Goal: Use online tool/utility: Utilize a website feature to perform a specific function

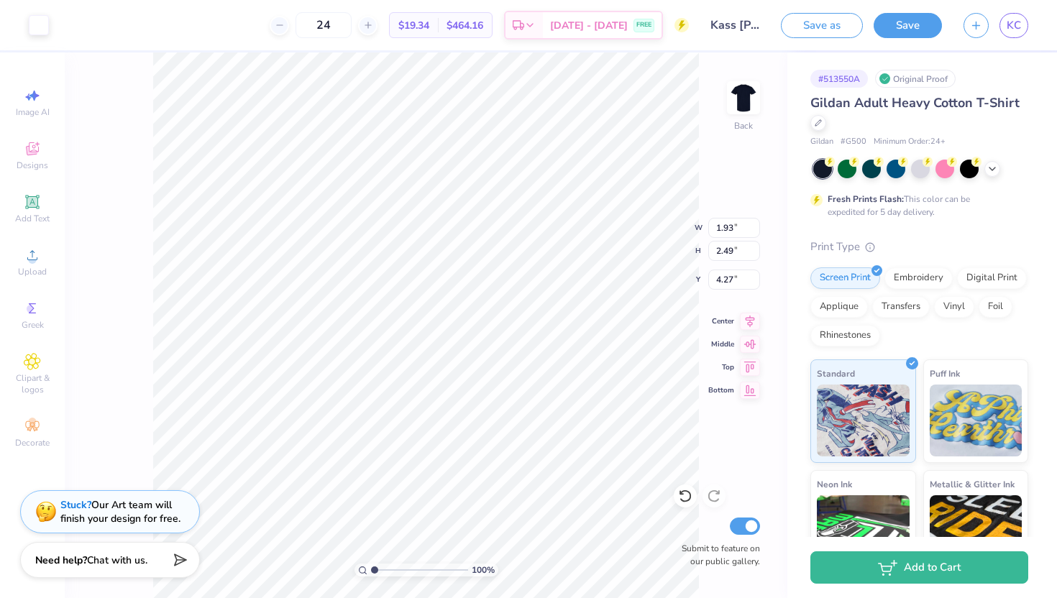
type input "4.28"
click at [687, 493] on icon at bounding box center [685, 496] width 14 height 14
click at [37, 16] on div at bounding box center [39, 24] width 20 height 20
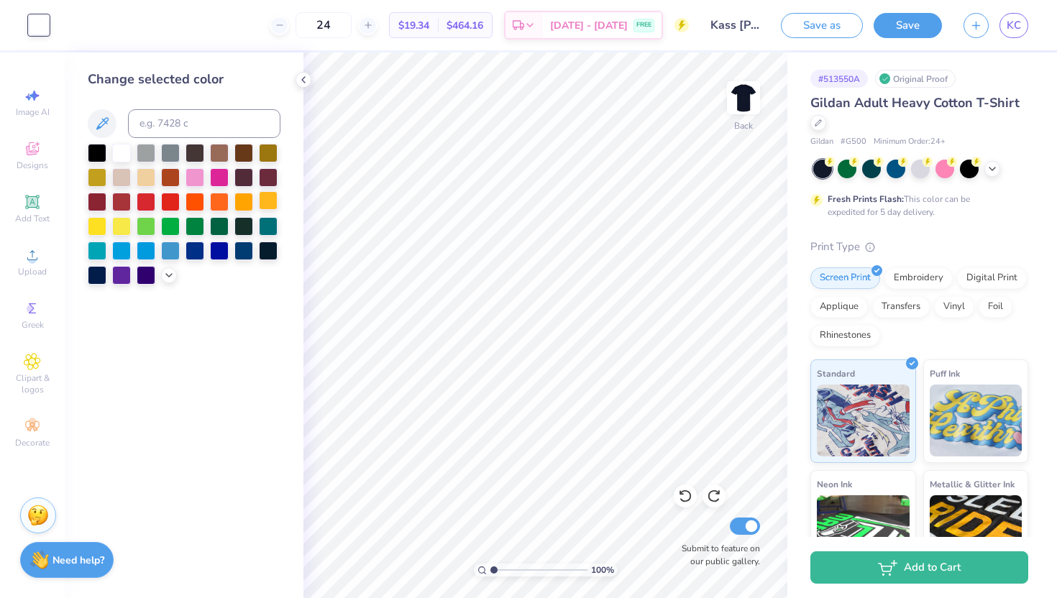
click at [273, 201] on div at bounding box center [268, 200] width 19 height 19
click at [147, 178] on div at bounding box center [146, 176] width 19 height 19
click at [303, 76] on icon at bounding box center [304, 80] width 12 height 12
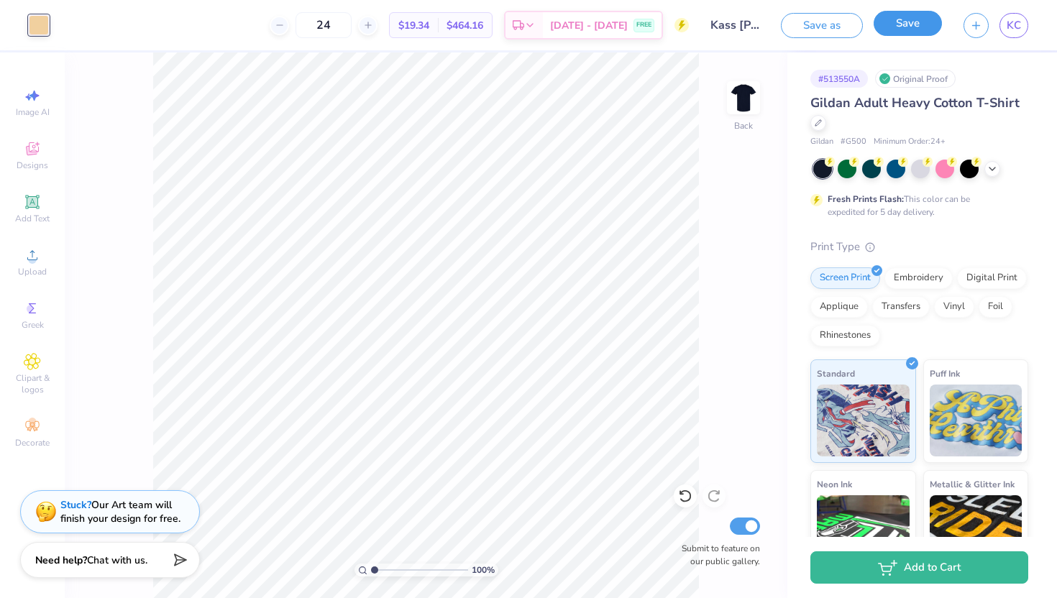
click at [886, 20] on button "Save" at bounding box center [908, 23] width 68 height 25
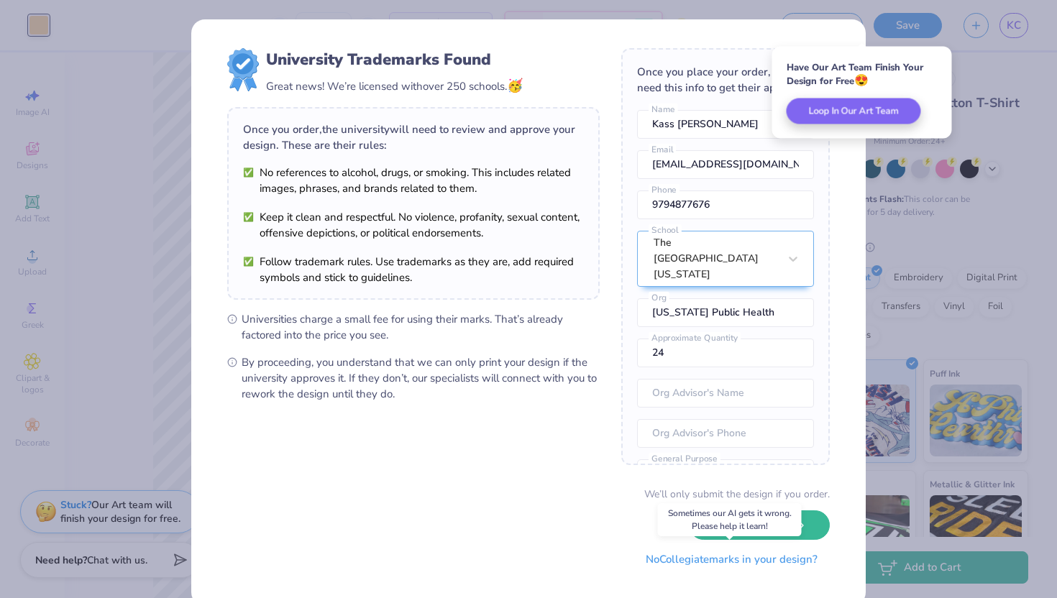
click at [737, 559] on button "No Collegiate marks in your design?" at bounding box center [732, 559] width 196 height 29
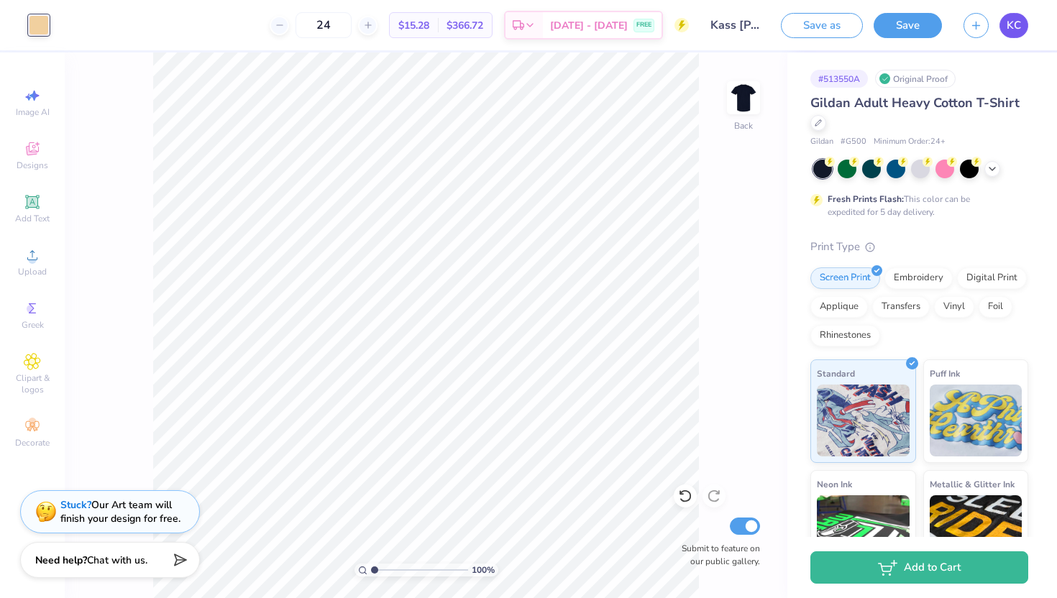
click at [1015, 19] on span "KC" at bounding box center [1014, 25] width 14 height 17
